Goal: Use online tool/utility: Utilize a website feature to perform a specific function

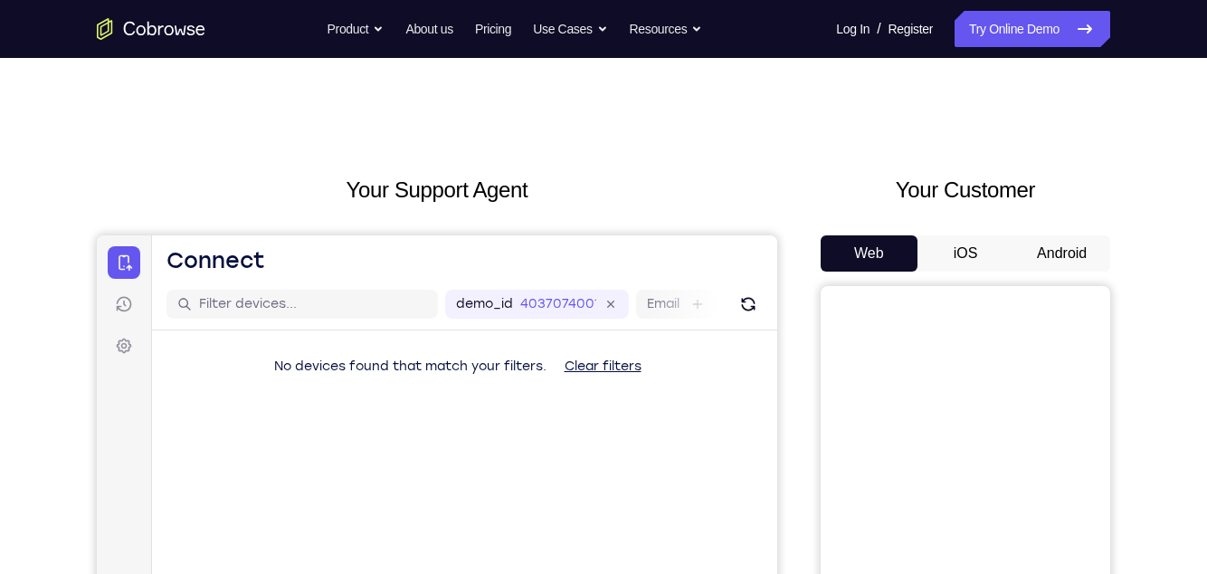
click at [1069, 257] on button "Android" at bounding box center [1061, 253] width 97 height 36
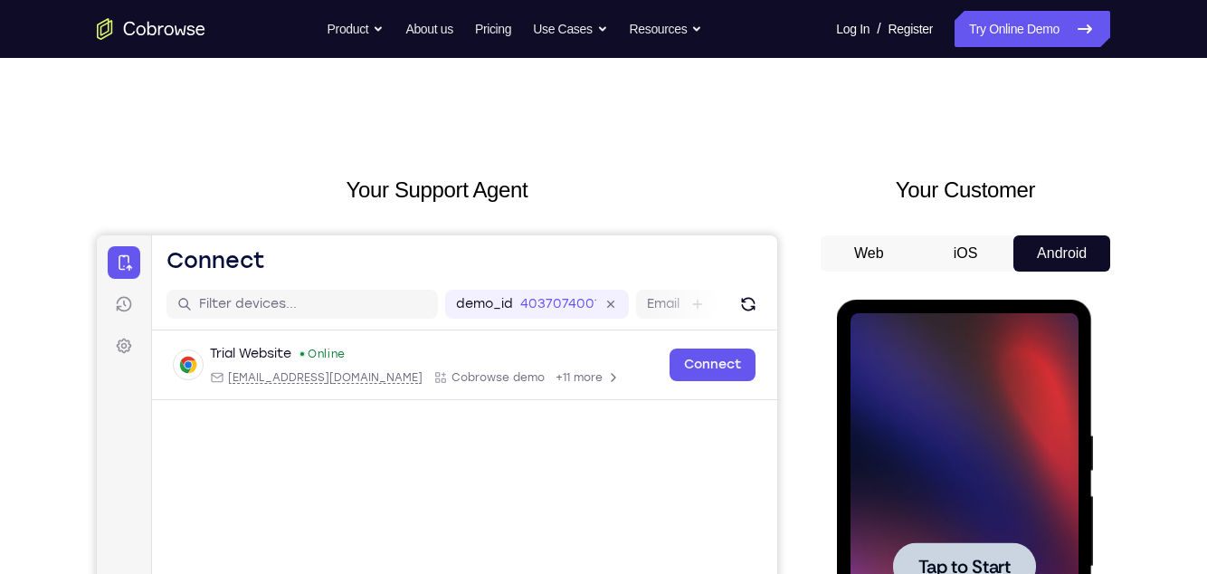
click at [1044, 358] on div at bounding box center [963, 566] width 228 height 507
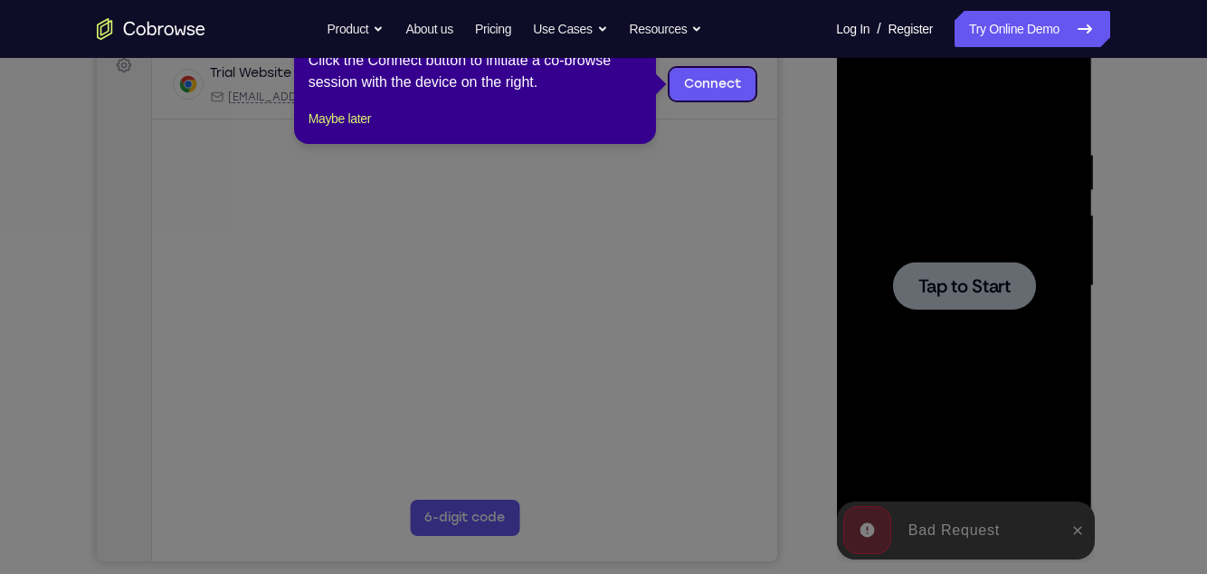
scroll to position [169, 0]
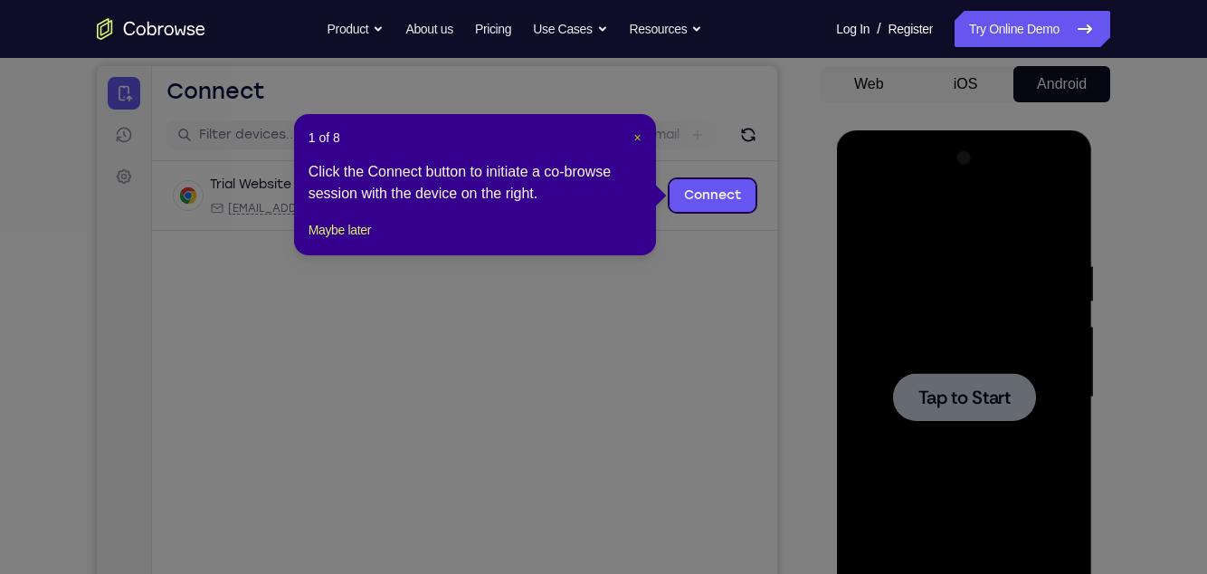
click at [636, 140] on span "×" at bounding box center [637, 137] width 7 height 14
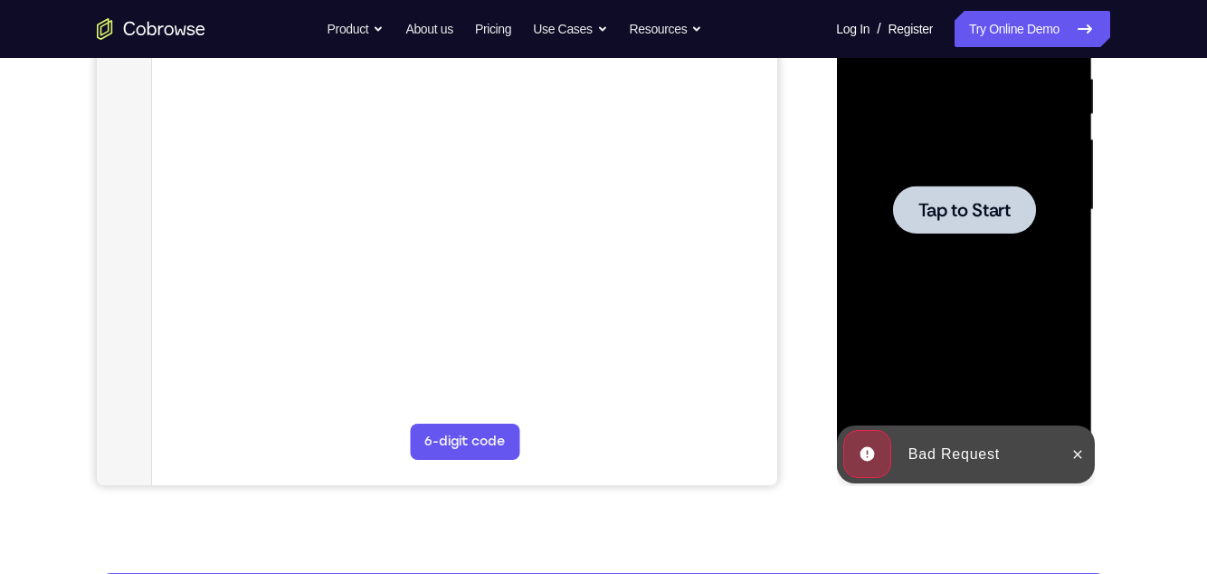
scroll to position [362, 0]
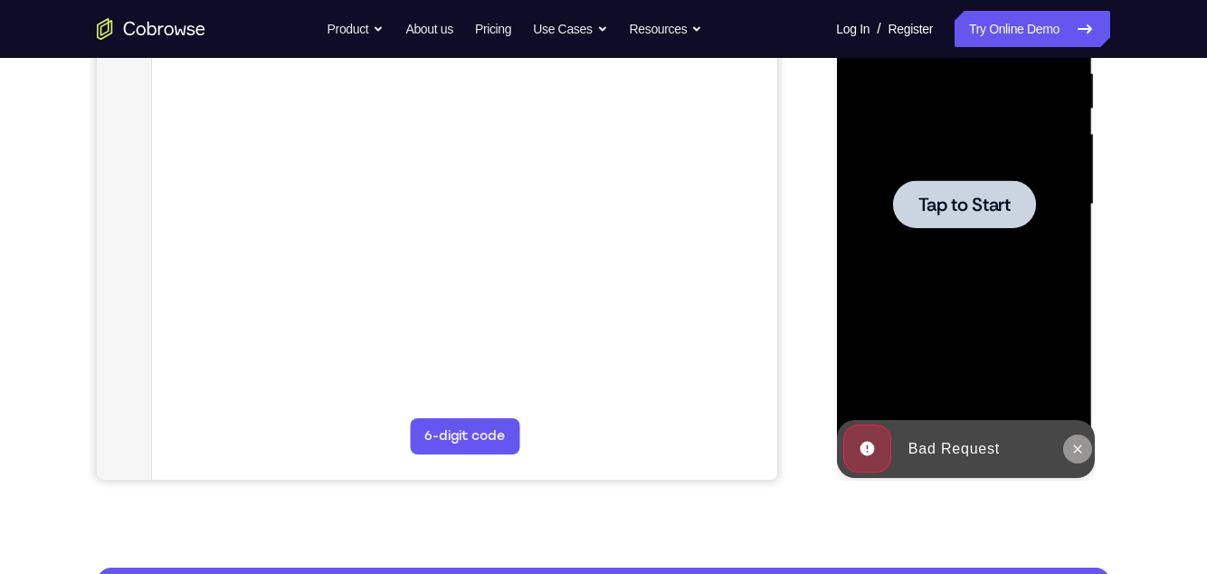
click at [1082, 438] on button at bounding box center [1076, 448] width 29 height 29
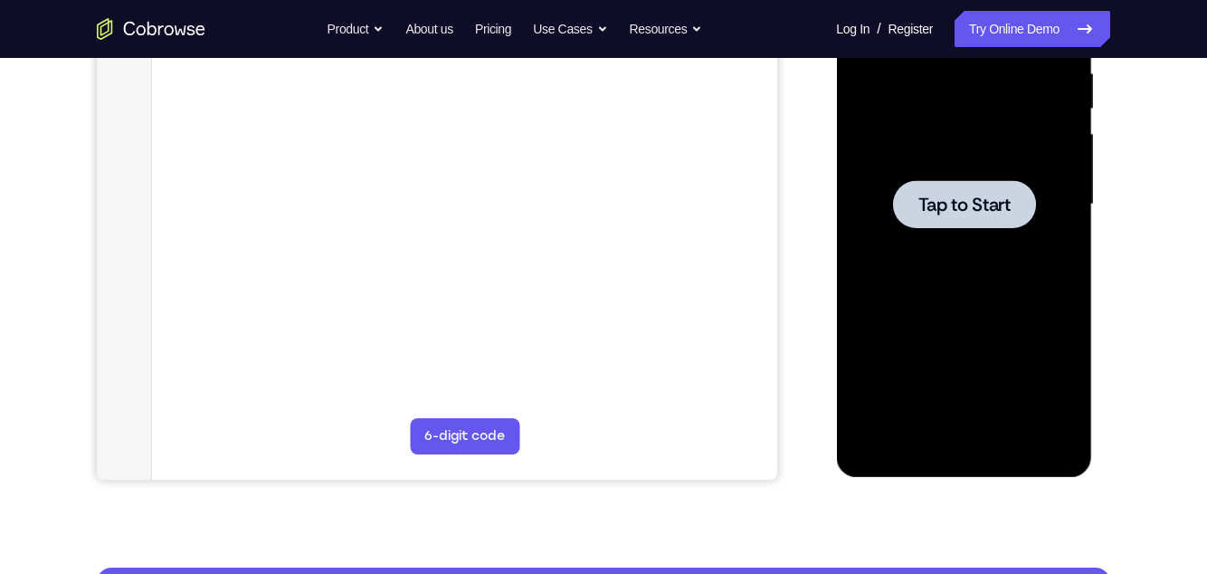
click at [1038, 375] on div at bounding box center [963, 204] width 228 height 507
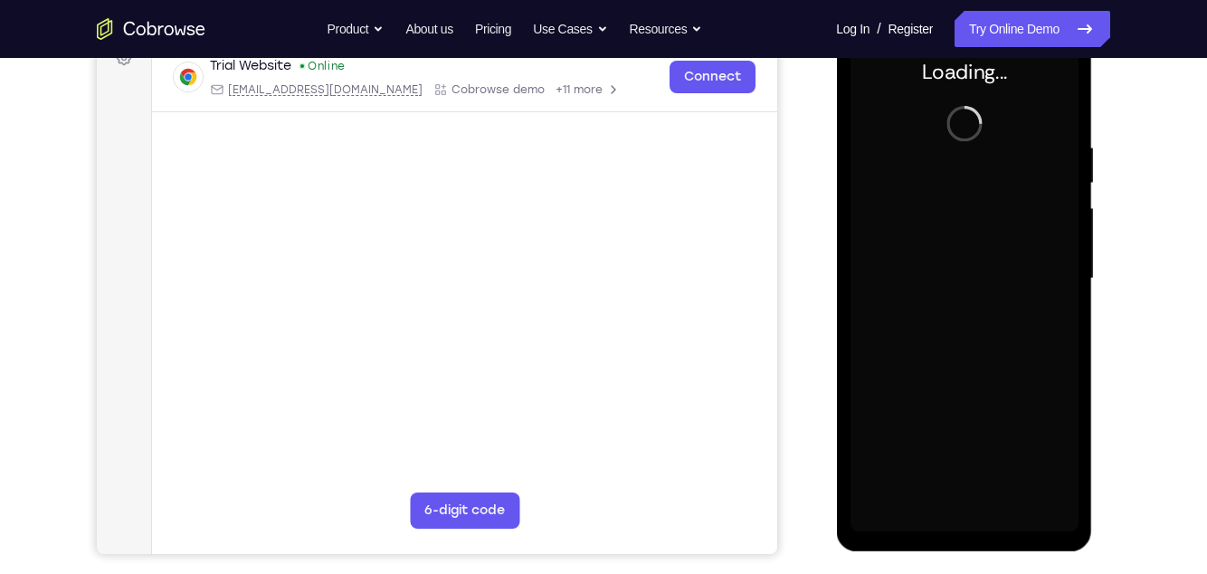
scroll to position [280, 0]
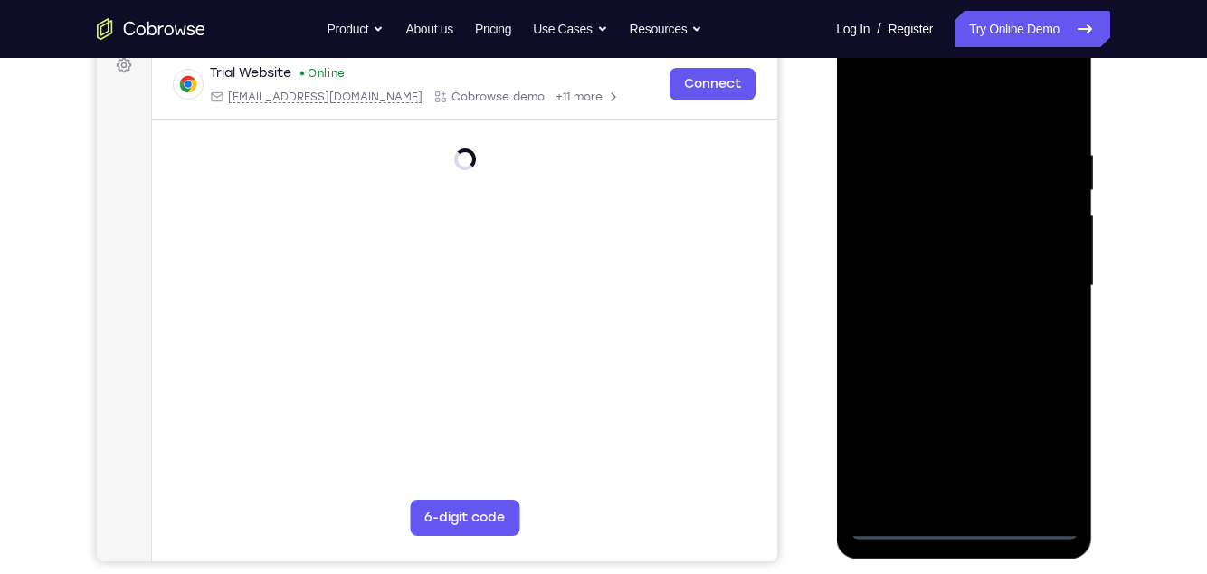
click at [957, 521] on div at bounding box center [963, 286] width 228 height 507
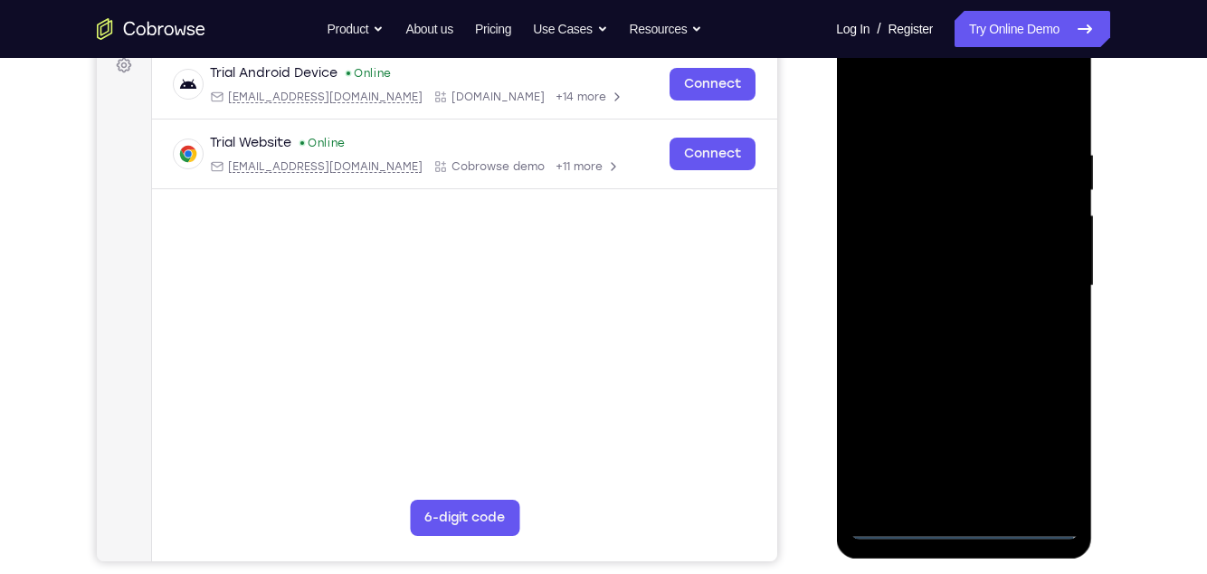
click at [1043, 447] on div at bounding box center [963, 286] width 228 height 507
click at [916, 109] on div at bounding box center [963, 286] width 228 height 507
click at [1048, 282] on div at bounding box center [963, 286] width 228 height 507
click at [952, 322] on div at bounding box center [963, 286] width 228 height 507
click at [1001, 267] on div at bounding box center [963, 286] width 228 height 507
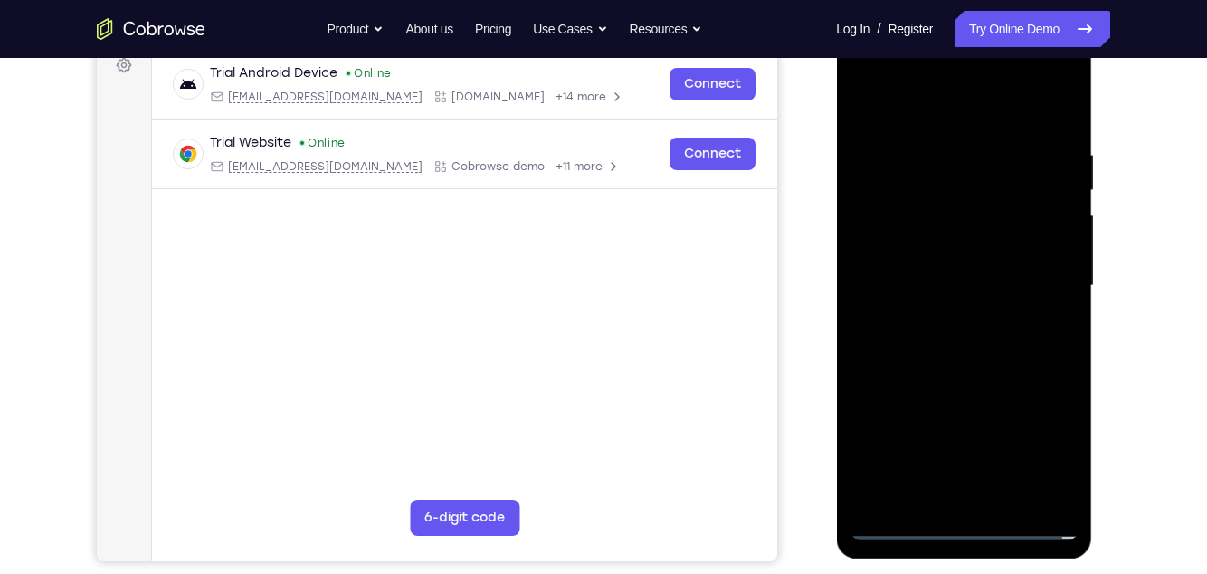
click at [935, 247] on div at bounding box center [963, 286] width 228 height 507
click at [984, 293] on div at bounding box center [963, 286] width 228 height 507
click at [972, 347] on div at bounding box center [963, 286] width 228 height 507
click at [1012, 358] on div at bounding box center [963, 286] width 228 height 507
click at [1013, 489] on div at bounding box center [963, 286] width 228 height 507
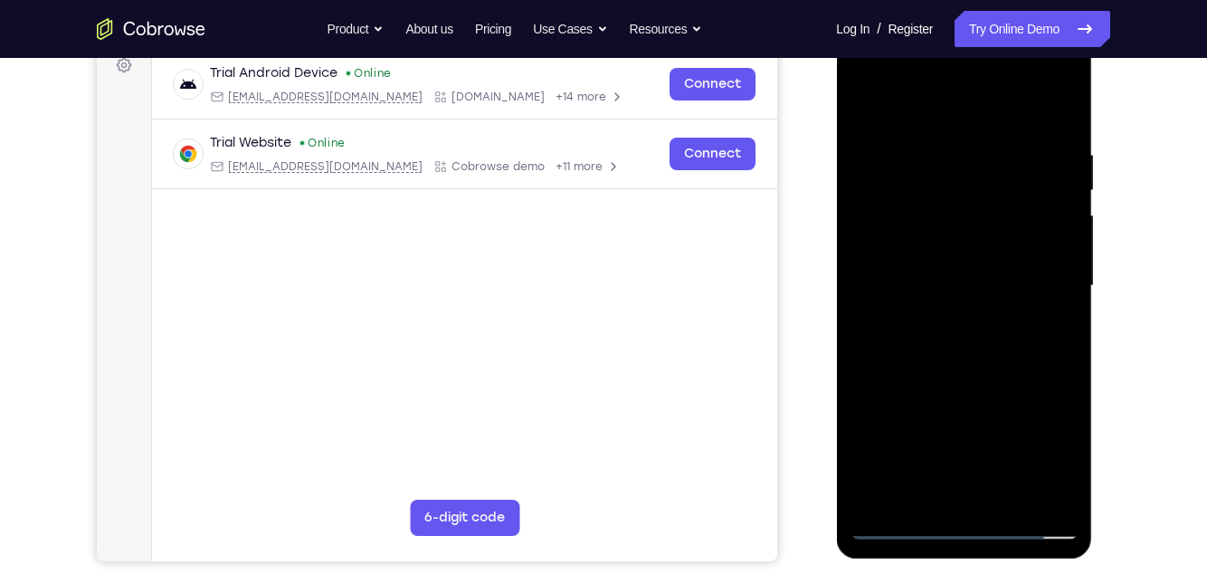
click at [1001, 496] on div at bounding box center [963, 286] width 228 height 507
click at [964, 384] on div at bounding box center [963, 286] width 228 height 507
click at [993, 283] on div at bounding box center [963, 286] width 228 height 507
click at [923, 484] on div at bounding box center [963, 286] width 228 height 507
click at [1010, 422] on div at bounding box center [963, 286] width 228 height 507
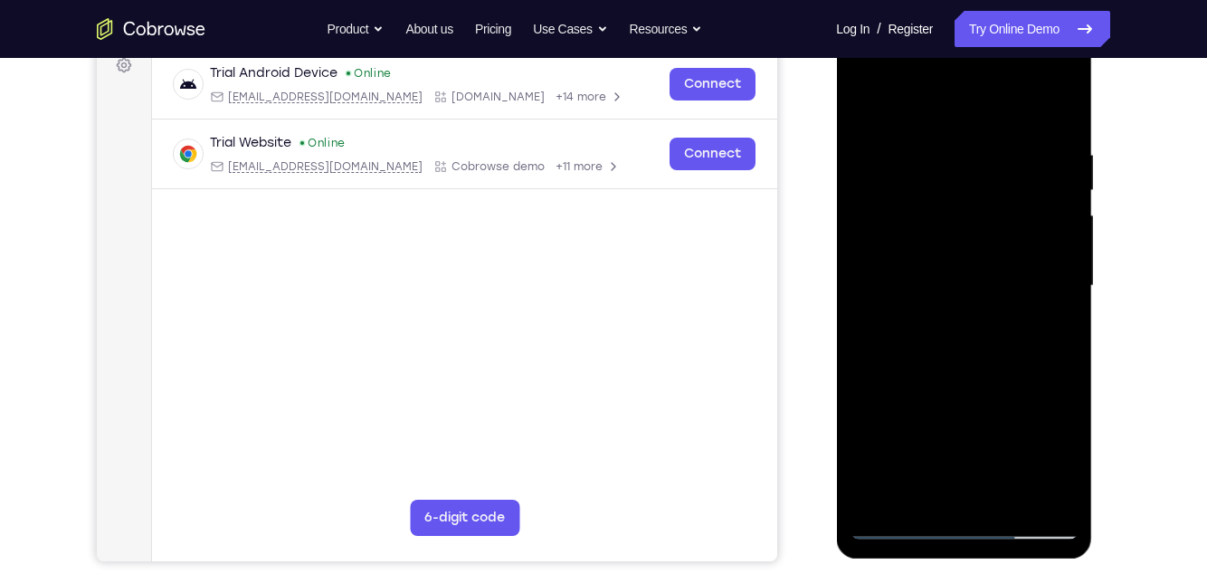
click at [1048, 322] on div at bounding box center [963, 286] width 228 height 507
click at [1056, 451] on div at bounding box center [963, 286] width 228 height 507
click at [1061, 450] on div at bounding box center [963, 286] width 228 height 507
click at [1063, 449] on div at bounding box center [963, 286] width 228 height 507
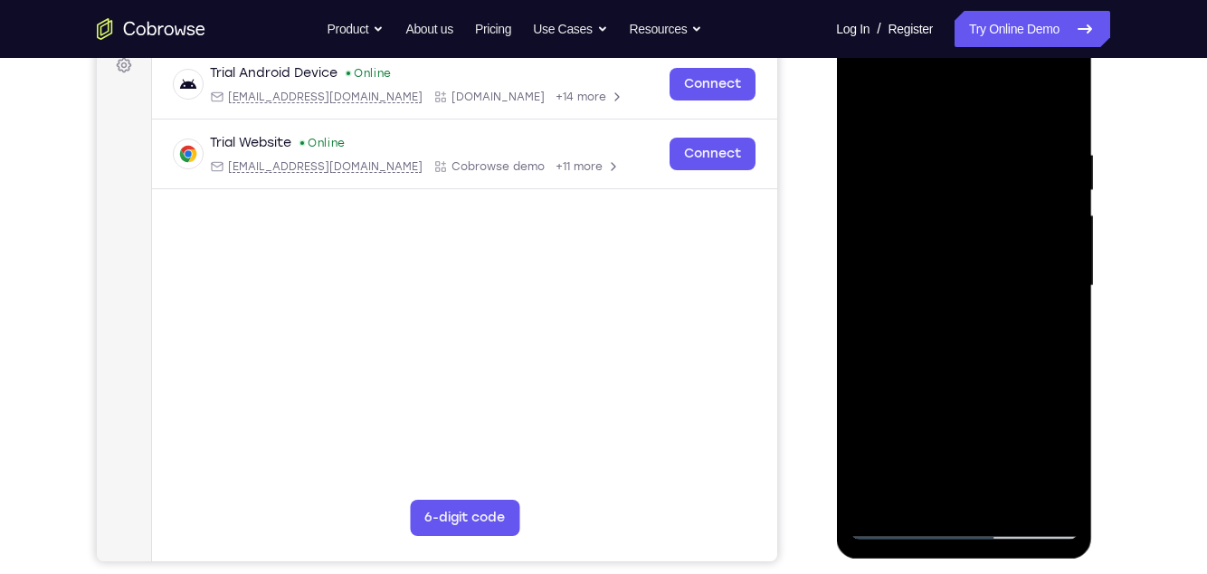
click at [1066, 451] on div at bounding box center [963, 286] width 228 height 507
click at [1065, 452] on div at bounding box center [963, 286] width 228 height 507
click at [1067, 454] on div at bounding box center [963, 286] width 228 height 507
click at [1075, 449] on div at bounding box center [963, 286] width 228 height 507
click at [1056, 459] on div at bounding box center [963, 286] width 228 height 507
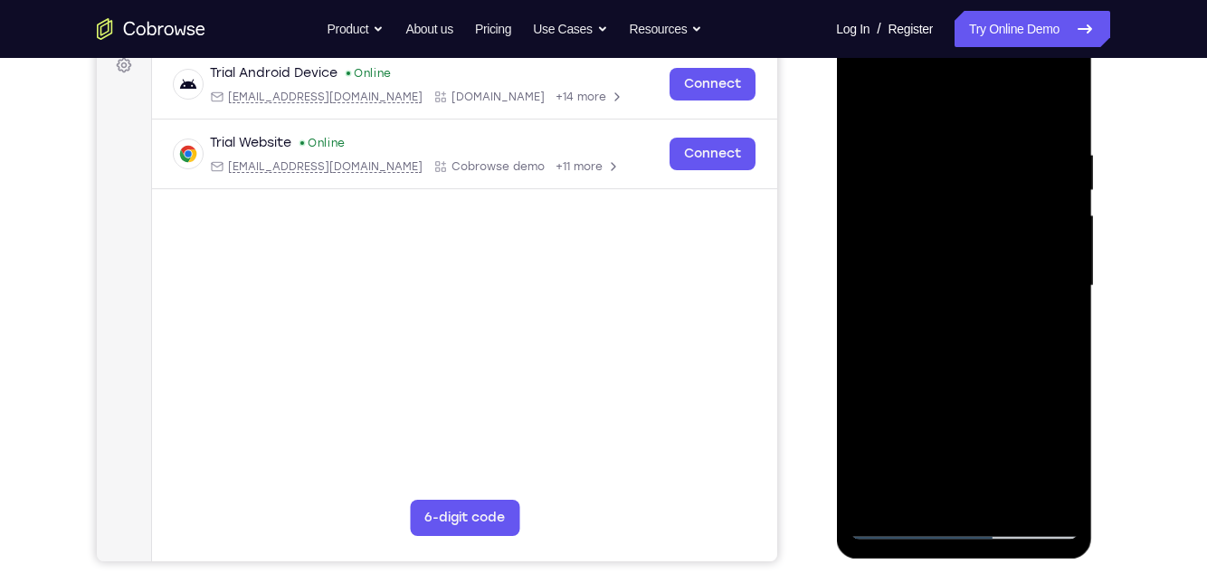
click at [1056, 456] on div at bounding box center [963, 286] width 228 height 507
click at [1059, 451] on div at bounding box center [963, 286] width 228 height 507
click at [1055, 450] on div at bounding box center [963, 286] width 228 height 507
click at [1062, 452] on div at bounding box center [963, 286] width 228 height 507
click at [1062, 449] on div at bounding box center [963, 286] width 228 height 507
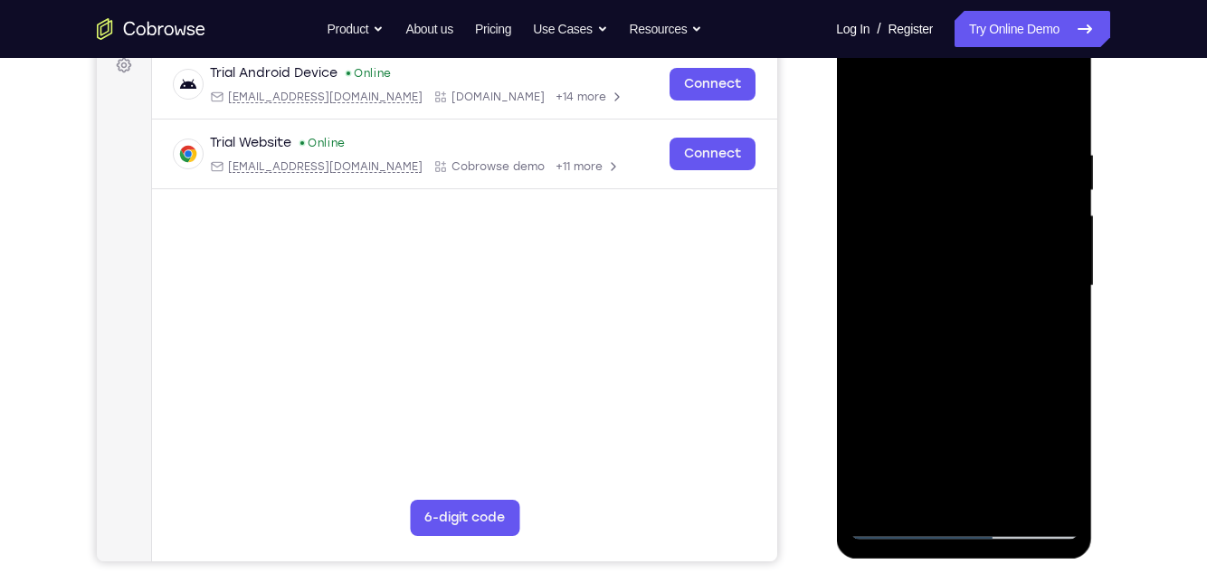
click at [1062, 449] on div at bounding box center [963, 286] width 228 height 507
click at [1064, 450] on div at bounding box center [963, 286] width 228 height 507
click at [1063, 453] on div at bounding box center [963, 286] width 228 height 507
click at [1063, 452] on div at bounding box center [963, 286] width 228 height 507
click at [1063, 453] on div at bounding box center [963, 286] width 228 height 507
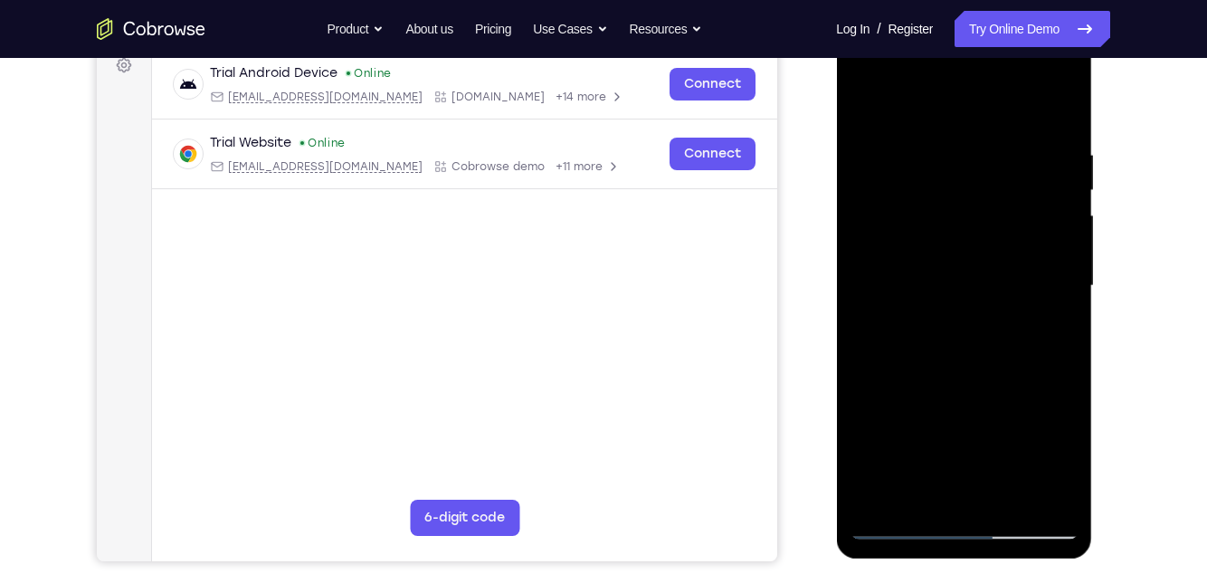
click at [1068, 451] on div at bounding box center [963, 286] width 228 height 507
click at [1063, 460] on div at bounding box center [963, 286] width 228 height 507
click at [1065, 455] on div at bounding box center [963, 286] width 228 height 507
click at [1063, 453] on div at bounding box center [963, 286] width 228 height 507
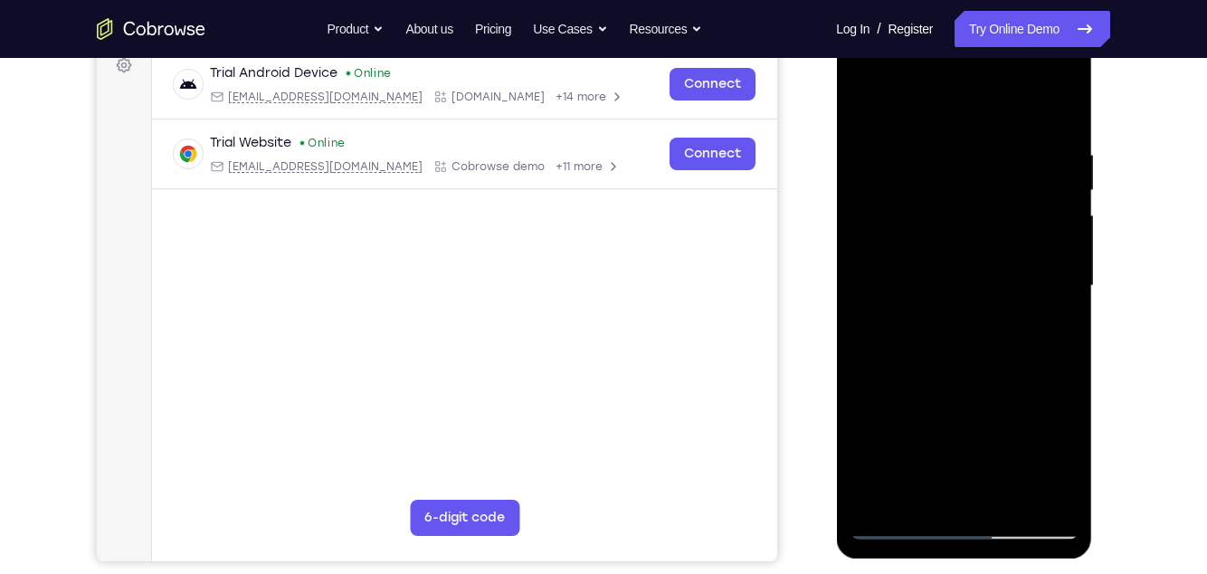
click at [1064, 452] on div at bounding box center [963, 286] width 228 height 507
click at [1065, 451] on div at bounding box center [963, 286] width 228 height 507
click at [1067, 451] on div at bounding box center [963, 286] width 228 height 507
click at [1067, 452] on div at bounding box center [963, 286] width 228 height 507
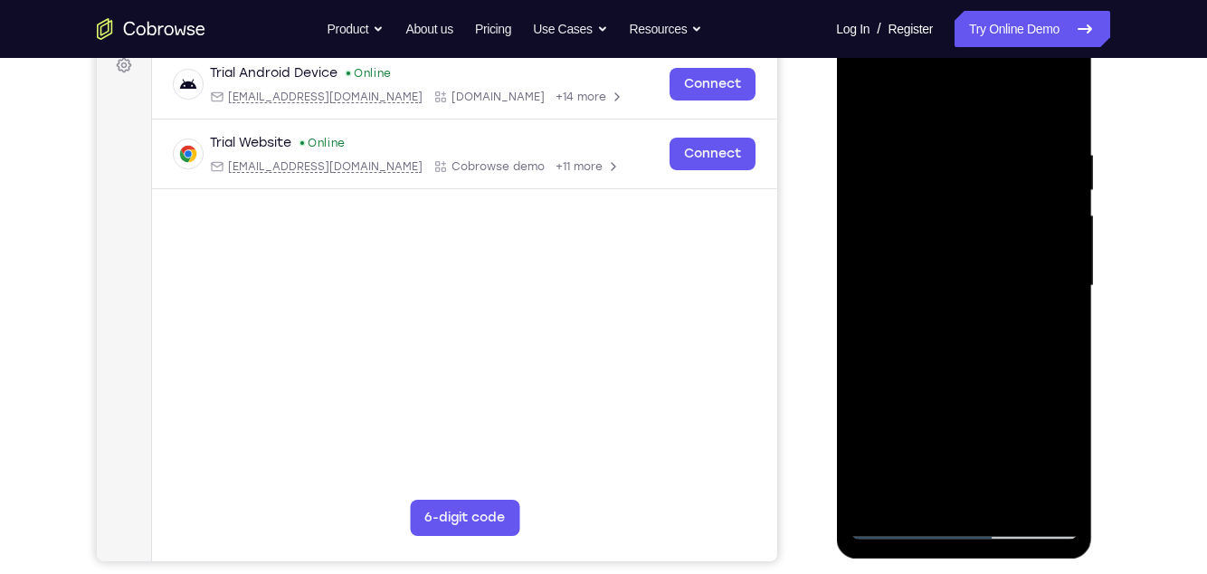
click at [1067, 451] on div at bounding box center [963, 286] width 228 height 507
click at [1064, 451] on div at bounding box center [963, 286] width 228 height 507
click at [1066, 450] on div at bounding box center [963, 286] width 228 height 507
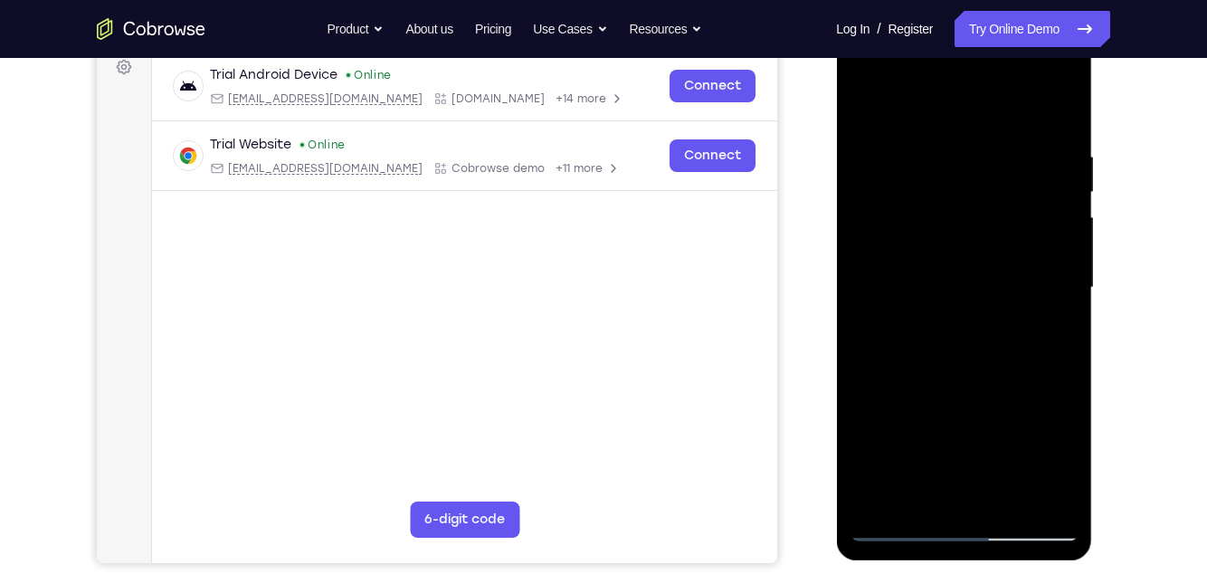
click at [868, 109] on div at bounding box center [963, 287] width 228 height 507
click at [868, 106] on div at bounding box center [963, 287] width 228 height 507
click at [867, 109] on div at bounding box center [963, 287] width 228 height 507
click at [1001, 498] on div at bounding box center [963, 287] width 228 height 507
click at [1134, 310] on div "Your Support Agent Your Customer Web iOS Android Next Steps We’d be happy to gi…" at bounding box center [603, 375] width 1158 height 1193
